Goal: Task Accomplishment & Management: Manage account settings

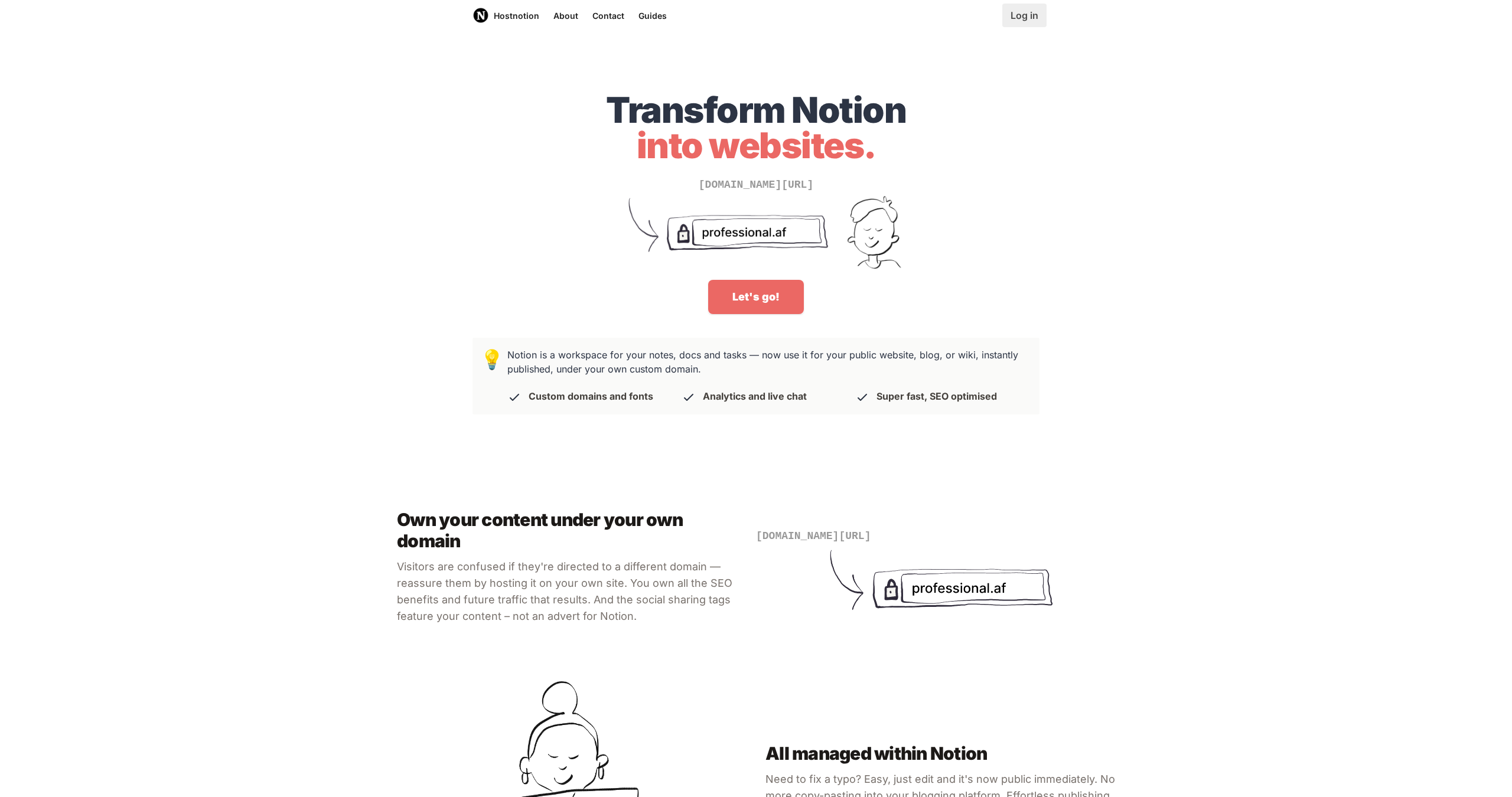
click at [1031, 16] on link "Log in" at bounding box center [1024, 15] width 44 height 24
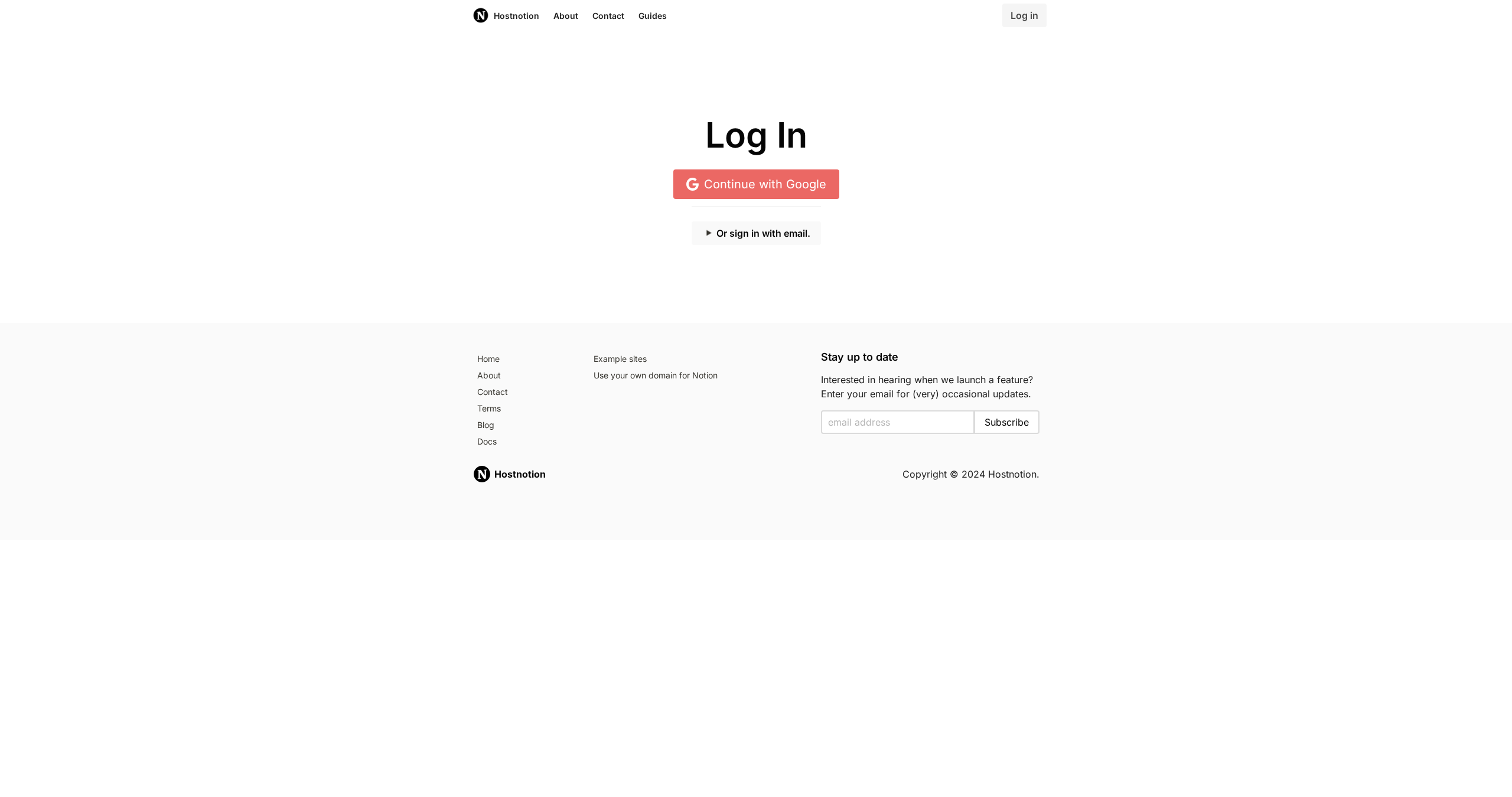
click at [768, 236] on button "Or sign in with email." at bounding box center [756, 233] width 129 height 24
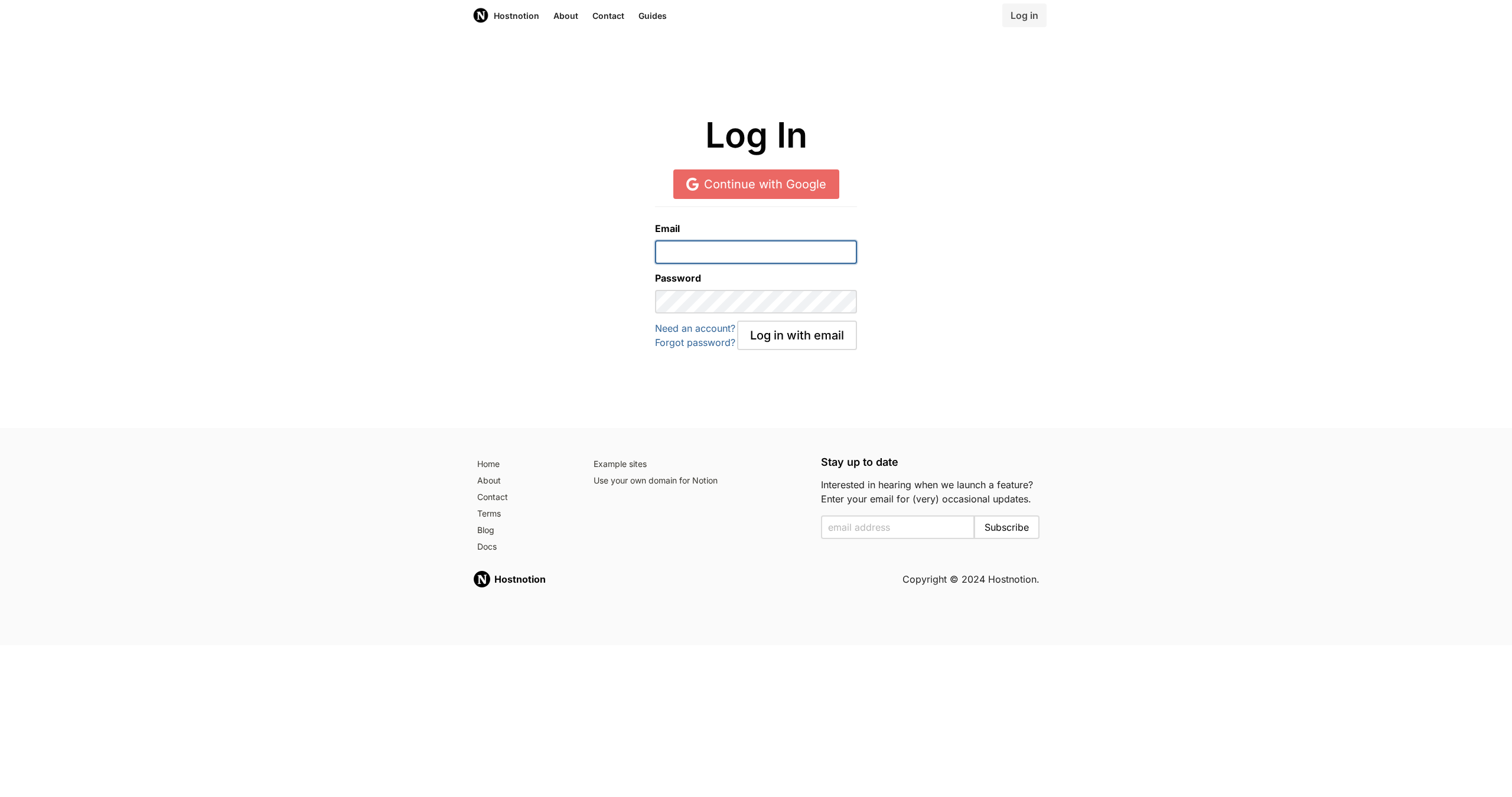
click at [724, 257] on input "email" at bounding box center [755, 252] width 201 height 24
click at [0, 645] on com-1password-button at bounding box center [0, 645] width 0 height 0
type input "[EMAIL_ADDRESS][DOMAIN_NAME]"
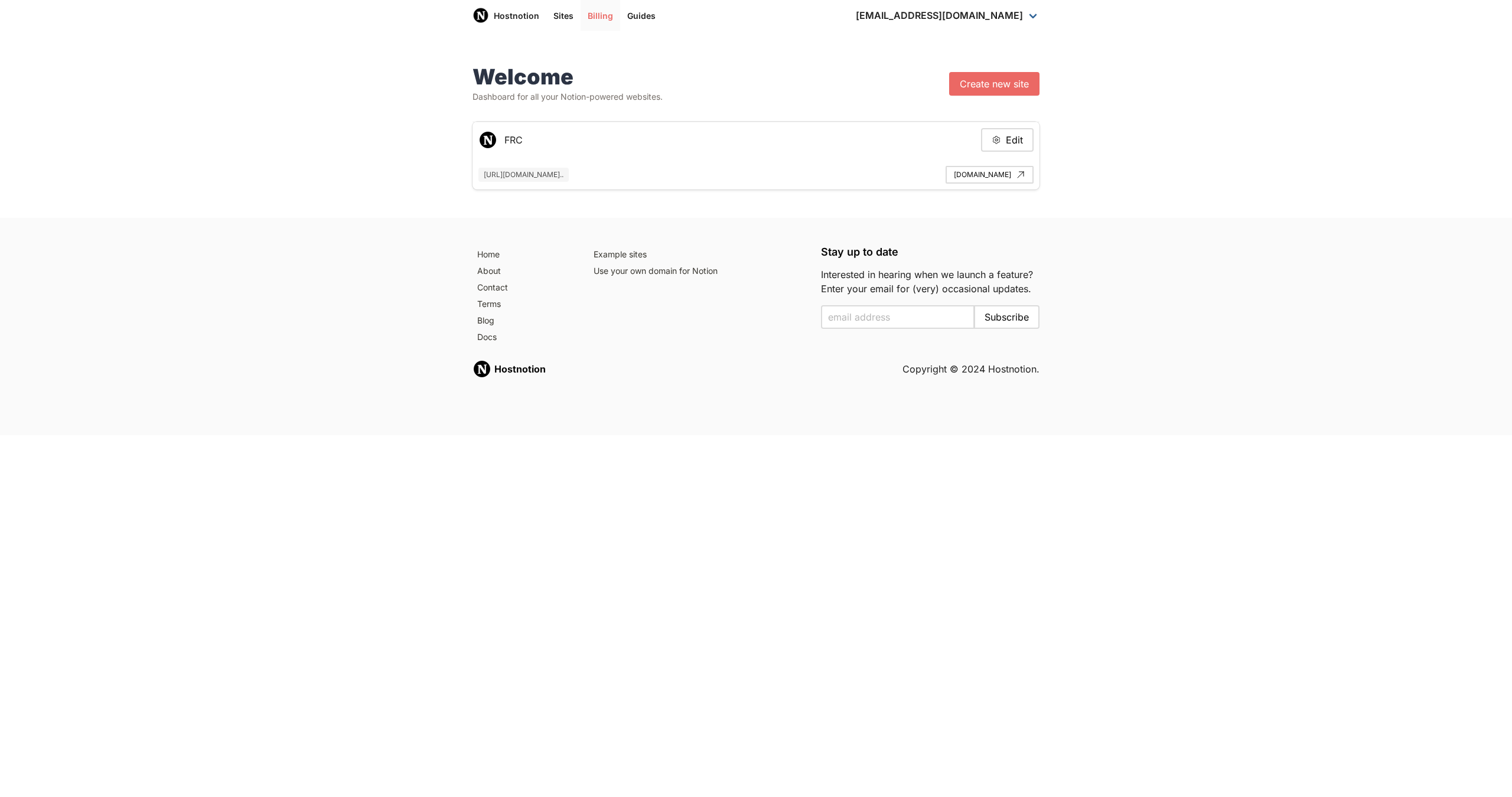
click at [600, 16] on link "Billing" at bounding box center [600, 15] width 39 height 31
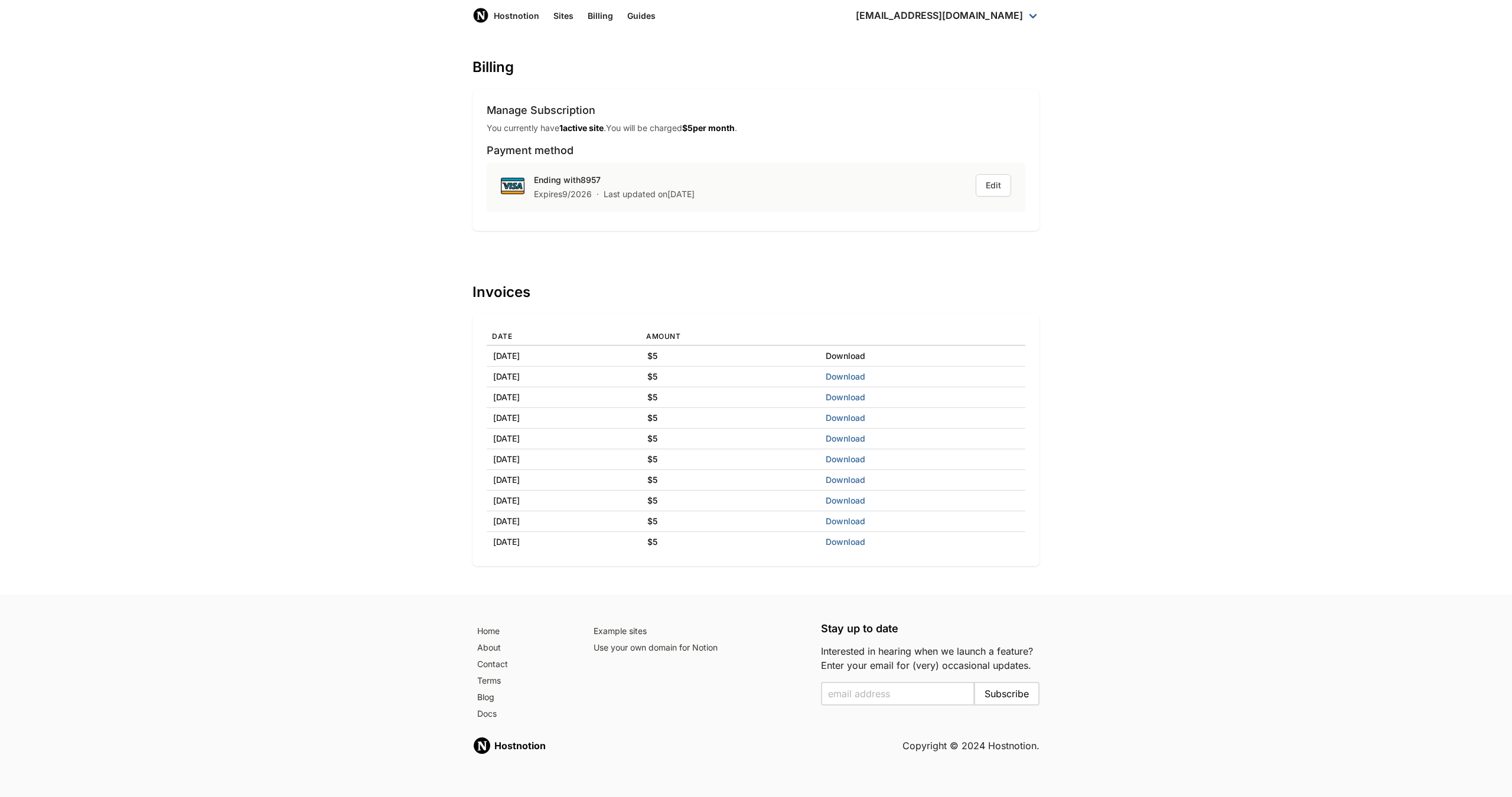
click at [865, 355] on link "Download" at bounding box center [845, 355] width 39 height 10
